Goal: Information Seeking & Learning: Find specific page/section

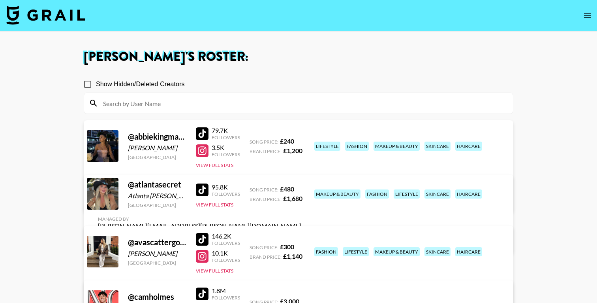
click at [64, 19] on img at bounding box center [45, 15] width 79 height 19
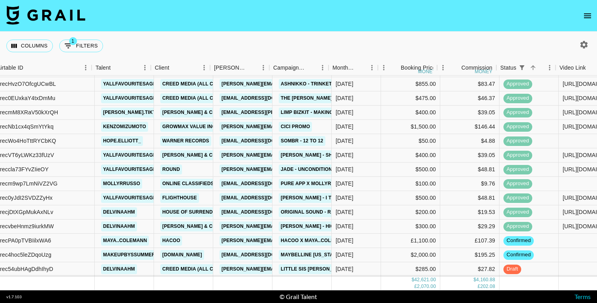
scroll to position [524, 72]
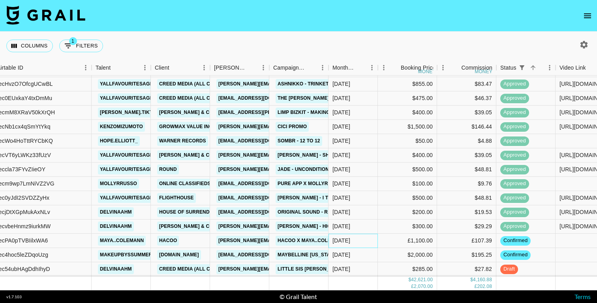
click at [347, 241] on div "[DATE]" at bounding box center [342, 240] width 18 height 8
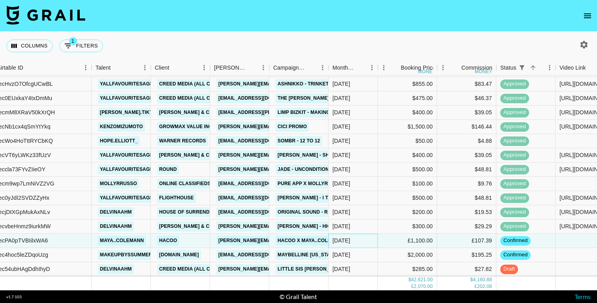
click at [347, 241] on div "[DATE]" at bounding box center [342, 240] width 18 height 8
click at [339, 239] on div "[DATE]" at bounding box center [342, 240] width 18 height 8
click at [344, 239] on div "[DATE]" at bounding box center [342, 240] width 18 height 8
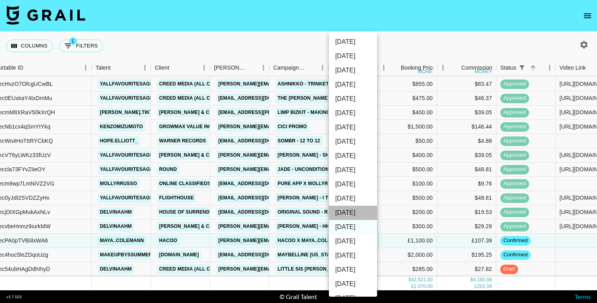
click at [355, 214] on li "[DATE]" at bounding box center [353, 212] width 48 height 14
type input "[DATE]"
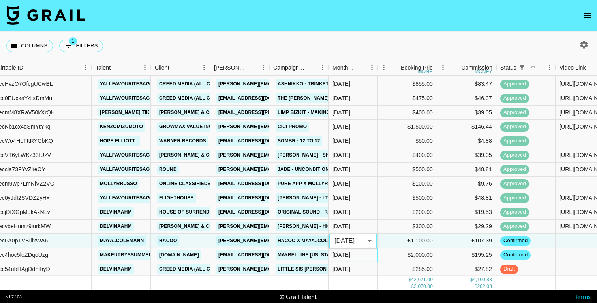
click at [345, 256] on div "[DATE]" at bounding box center [342, 254] width 18 height 8
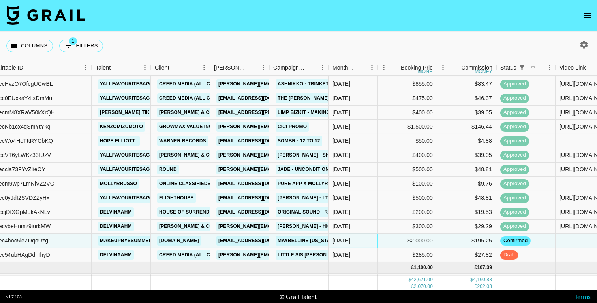
click at [345, 239] on div "[DATE]" at bounding box center [342, 240] width 18 height 8
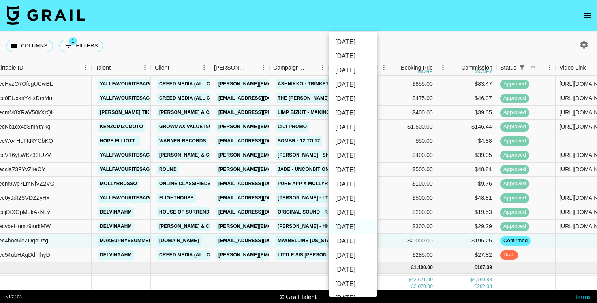
click at [347, 215] on li "[DATE]" at bounding box center [353, 212] width 48 height 14
type input "[DATE]"
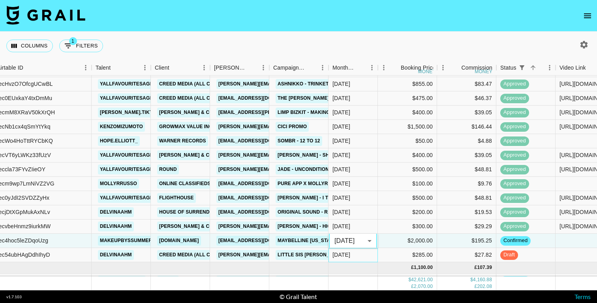
click at [345, 255] on div "[DATE]" at bounding box center [342, 254] width 18 height 8
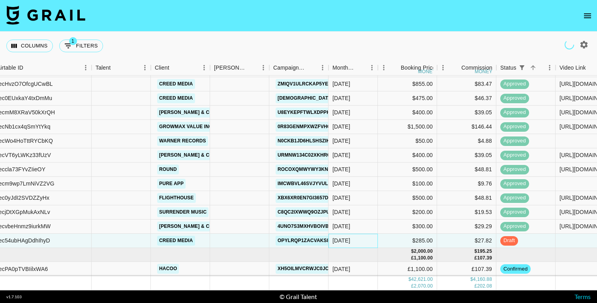
click at [343, 241] on div "[DATE]" at bounding box center [342, 240] width 18 height 8
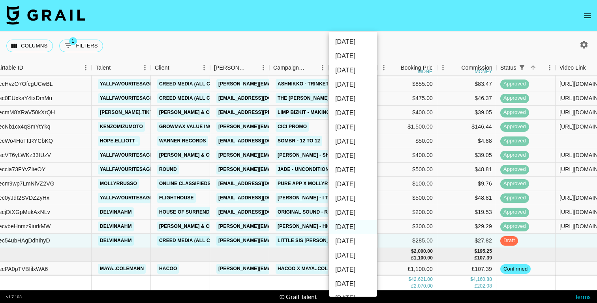
click at [348, 214] on li "[DATE]" at bounding box center [353, 212] width 48 height 14
type input "[DATE]"
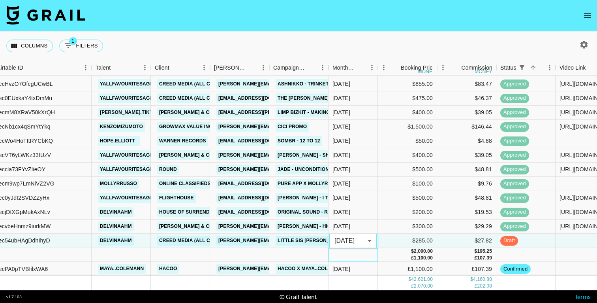
click at [346, 257] on div at bounding box center [353, 255] width 49 height 14
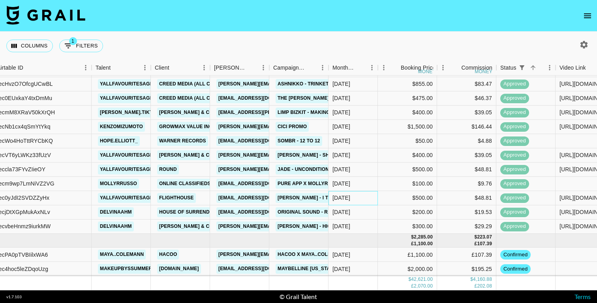
click at [350, 196] on div "[DATE]" at bounding box center [342, 198] width 18 height 8
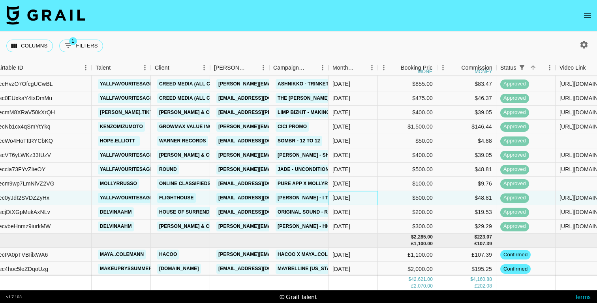
click at [350, 196] on div "[DATE]" at bounding box center [342, 198] width 18 height 8
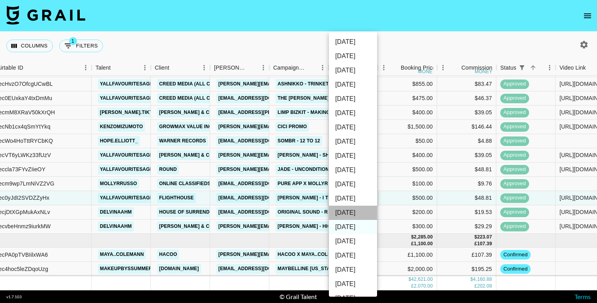
click at [346, 211] on li "[DATE]" at bounding box center [353, 212] width 48 height 14
type input "[DATE]"
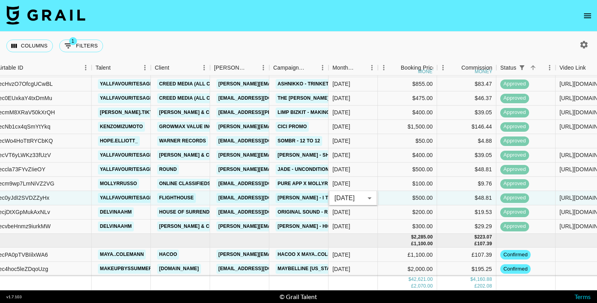
click at [343, 47] on div "Columns 1 Filters + Booking" at bounding box center [298, 46] width 597 height 28
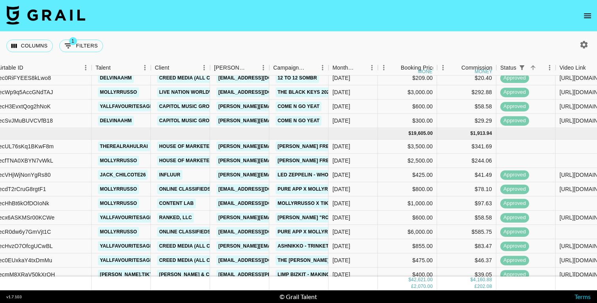
scroll to position [370, 72]
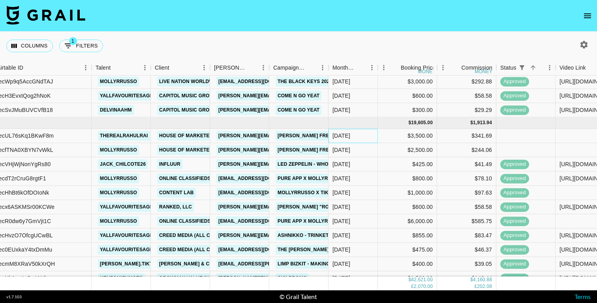
click at [341, 137] on div "[DATE]" at bounding box center [342, 136] width 18 height 8
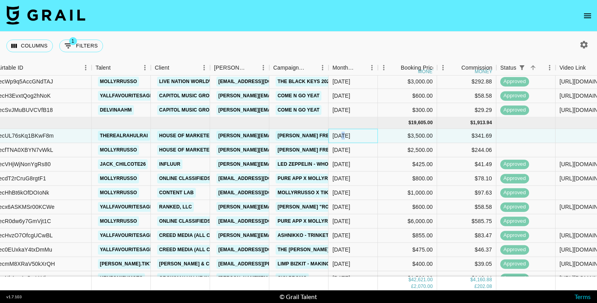
click at [341, 137] on div "[DATE]" at bounding box center [342, 136] width 18 height 8
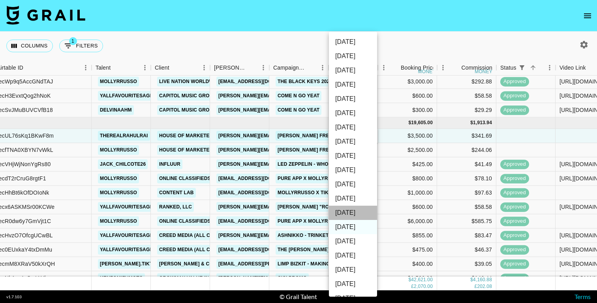
click at [344, 207] on li "[DATE]" at bounding box center [353, 212] width 48 height 14
type input "[DATE]"
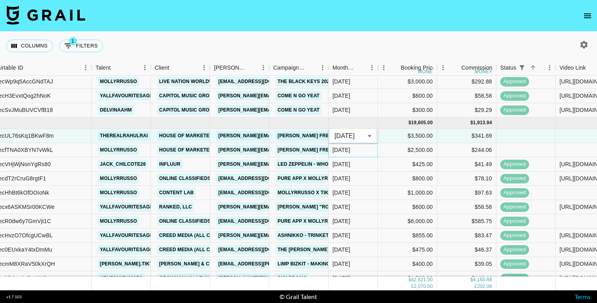
click at [343, 150] on div "[DATE]" at bounding box center [342, 150] width 18 height 8
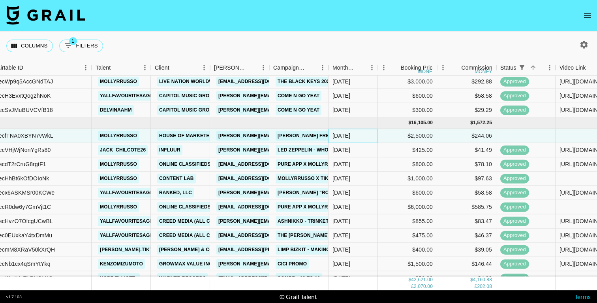
click at [342, 137] on div "[DATE]" at bounding box center [342, 136] width 18 height 8
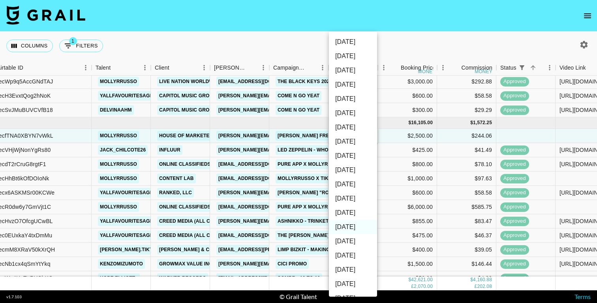
click at [344, 210] on li "[DATE]" at bounding box center [353, 212] width 48 height 14
type input "[DATE]"
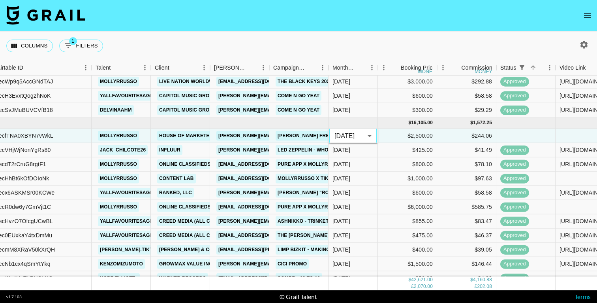
click at [367, 26] on nav at bounding box center [298, 16] width 597 height 32
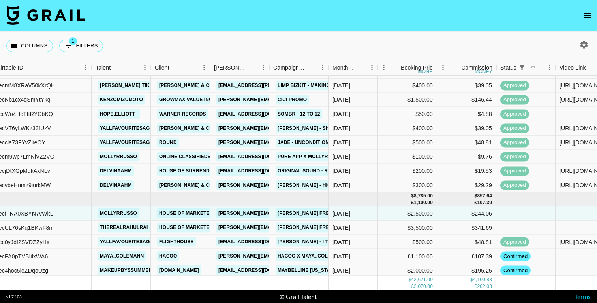
scroll to position [535, 72]
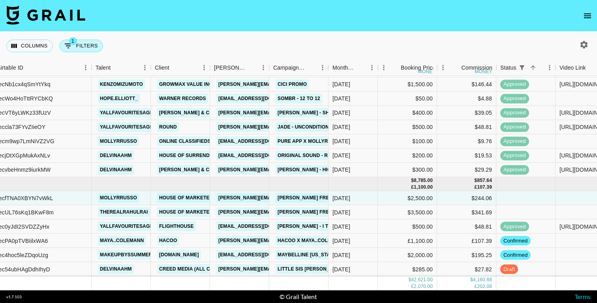
click at [70, 45] on icon "Show filters" at bounding box center [68, 45] width 9 height 9
select select "status"
select select "isNotAnyOf"
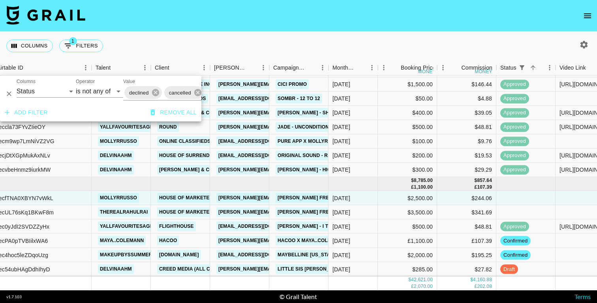
click at [30, 111] on button "Add filter" at bounding box center [26, 112] width 49 height 15
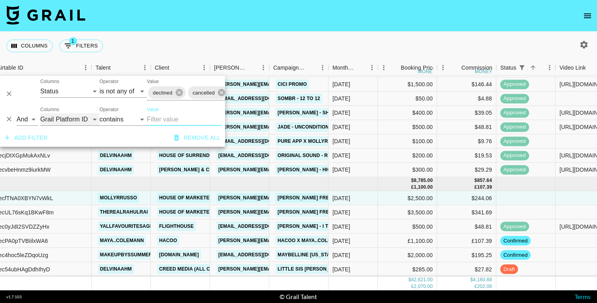
click at [60, 117] on select "Grail Platform ID Airtable ID Talent Manager Client [PERSON_NAME] Campaign (Typ…" at bounding box center [69, 119] width 59 height 13
select select "talentName"
click at [40, 113] on select "Grail Platform ID Airtable ID Talent Manager Client [PERSON_NAME] Campaign (Typ…" at bounding box center [69, 119] width 59 height 13
click at [158, 119] on input "Value" at bounding box center [184, 119] width 75 height 13
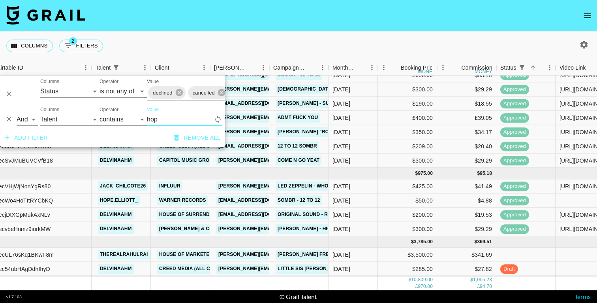
scroll to position [0, 72]
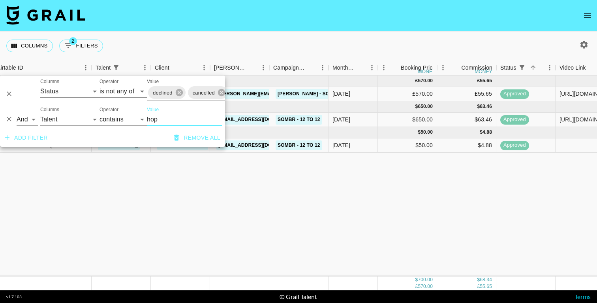
type input "hop"
click at [292, 209] on div "[DATE] ( 1 ) £ 570.00 £ 55.65 rechzagTqt3NhME3V hope.elliott_ Creed Media (All …" at bounding box center [465, 175] width 1075 height 201
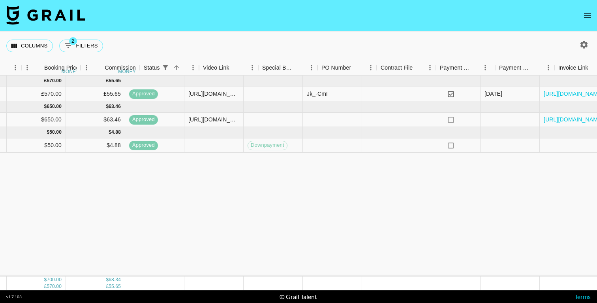
scroll to position [0, 477]
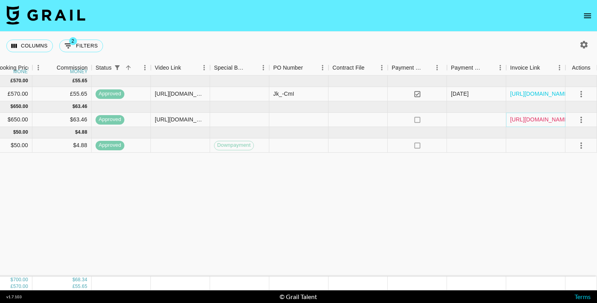
click at [518, 117] on link "[URL][DOMAIN_NAME]" at bounding box center [540, 119] width 60 height 8
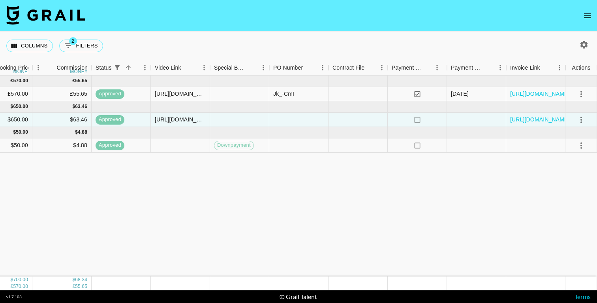
click at [356, 183] on div "[DATE] ( 1 ) £ 570.00 £ 55.65 rechzagTqt3NhME3V hope.elliott_ Creed Media (All …" at bounding box center [60, 175] width 1075 height 201
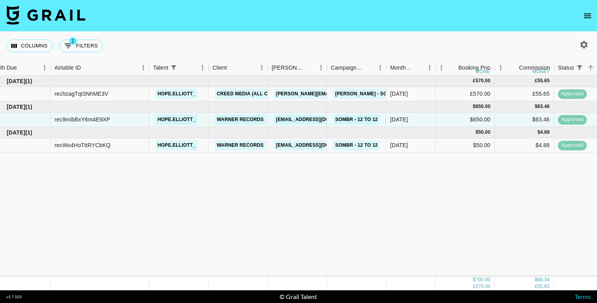
scroll to position [0, 0]
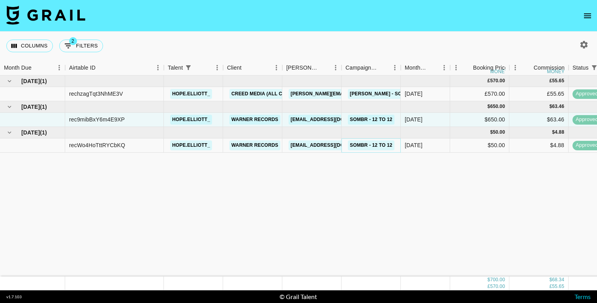
click at [360, 147] on link "sombr - 12 to 12" at bounding box center [371, 145] width 47 height 10
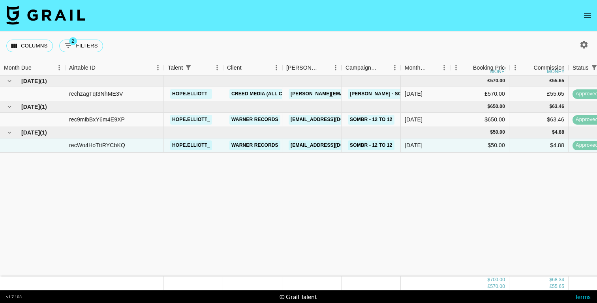
click at [307, 44] on div "Columns 2 Filters + Booking" at bounding box center [298, 46] width 597 height 28
click at [88, 39] on div "Columns 2 Filters + Booking" at bounding box center [56, 46] width 100 height 28
click at [88, 46] on button "2 Filters" at bounding box center [81, 46] width 44 height 13
select select "status"
select select "isNotAnyOf"
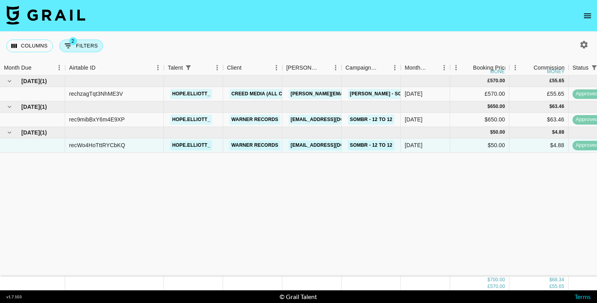
select select "talentName"
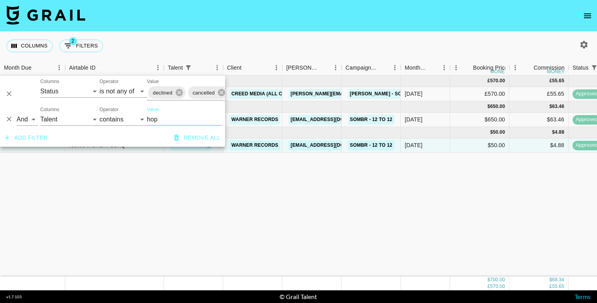
click at [8, 119] on icon "Delete" at bounding box center [9, 119] width 8 height 8
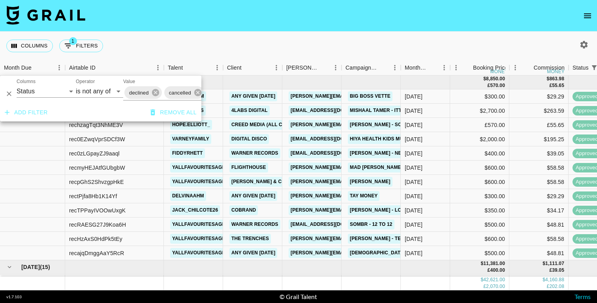
click at [279, 43] on div "Columns 1 Filters + Booking" at bounding box center [298, 46] width 597 height 28
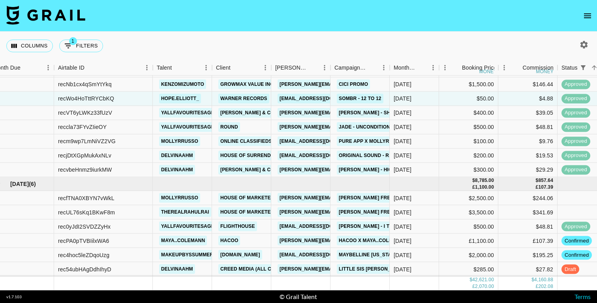
scroll to position [535, 13]
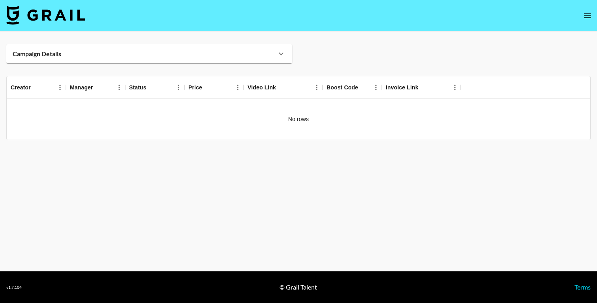
click at [269, 56] on div "Campaign Details" at bounding box center [145, 54] width 264 height 8
